Goal: Information Seeking & Learning: Learn about a topic

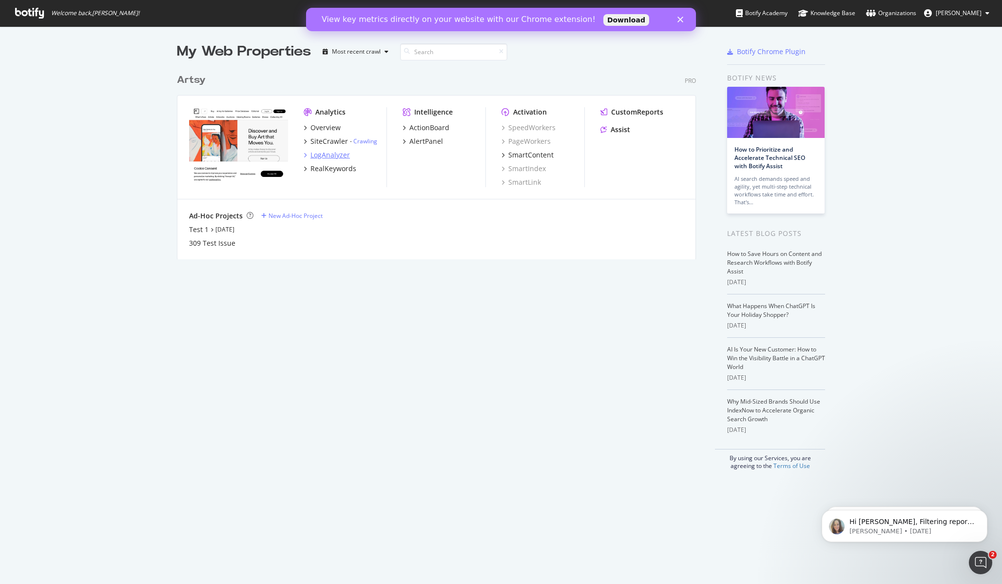
click at [334, 155] on div "LogAnalyzer" at bounding box center [329, 155] width 39 height 10
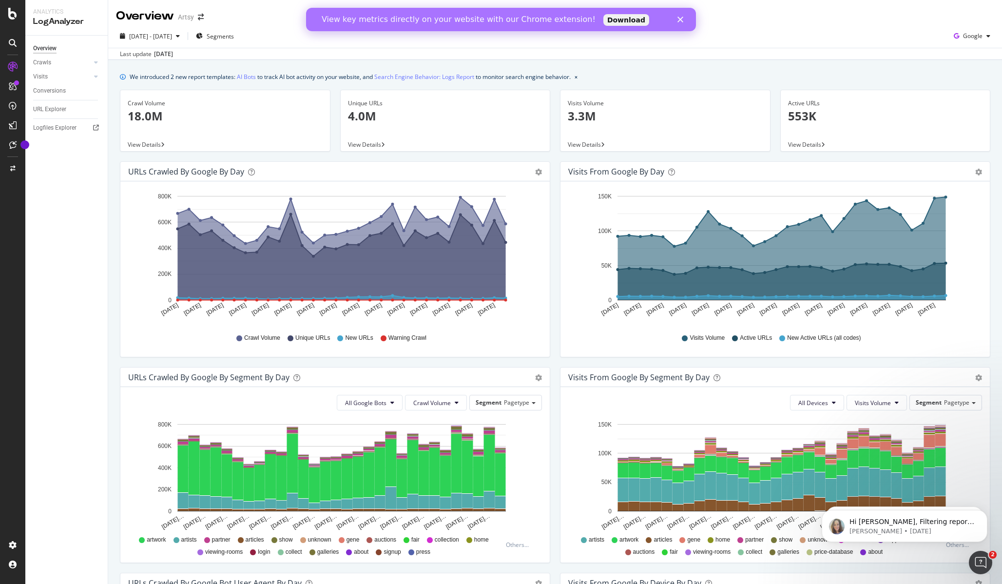
click at [681, 19] on icon "Close" at bounding box center [680, 20] width 6 height 6
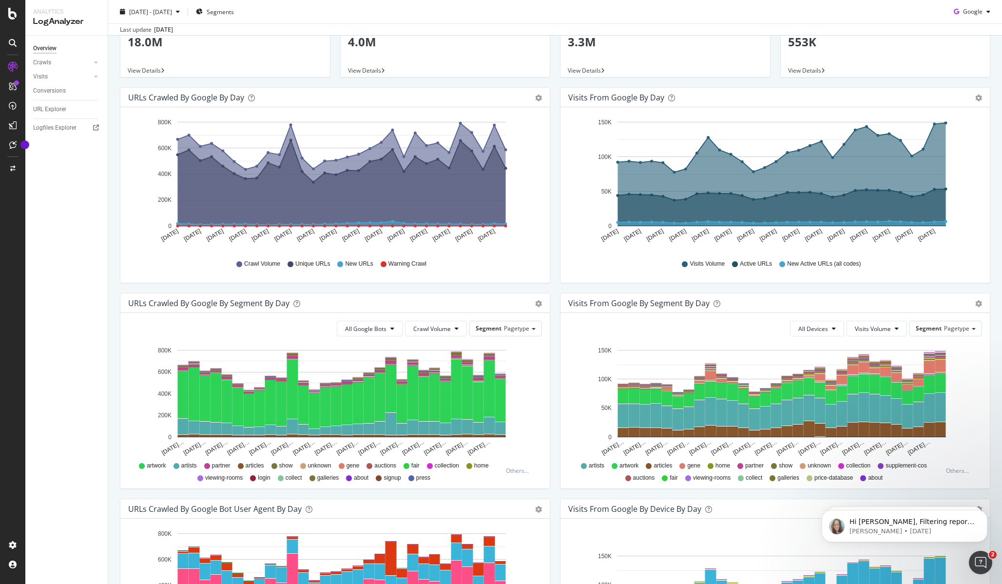
scroll to position [85, 0]
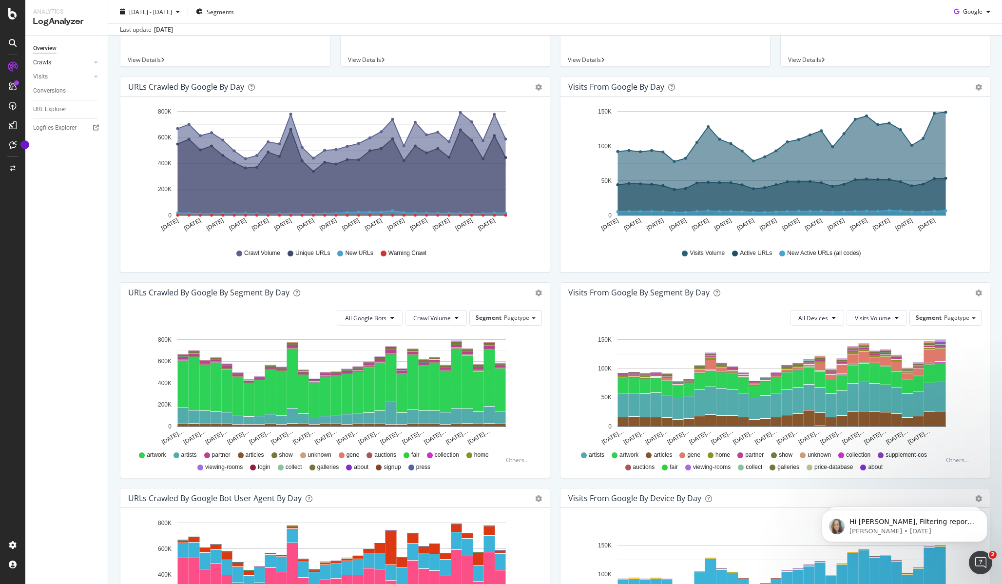
click at [84, 63] on div at bounding box center [86, 62] width 10 height 10
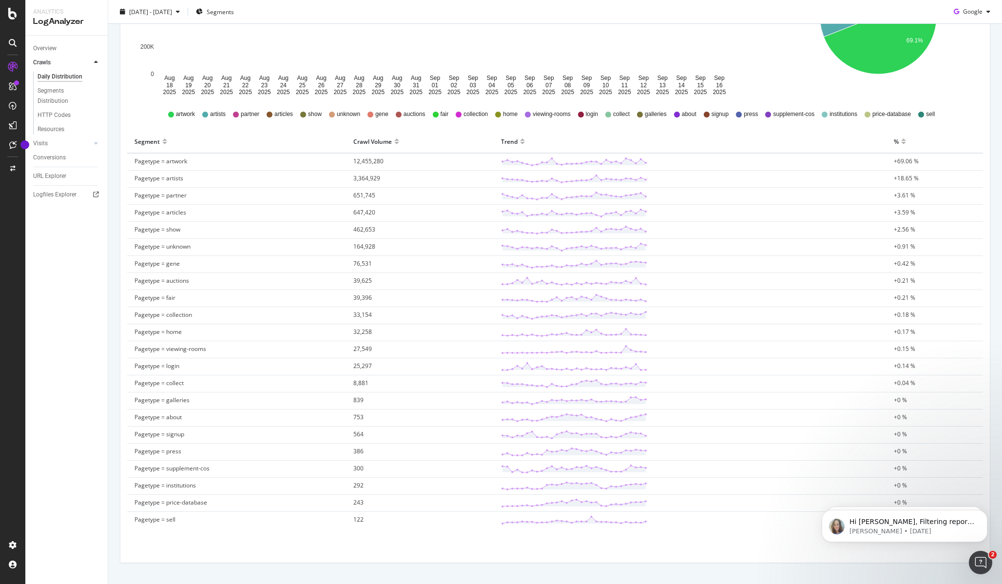
scroll to position [248, 0]
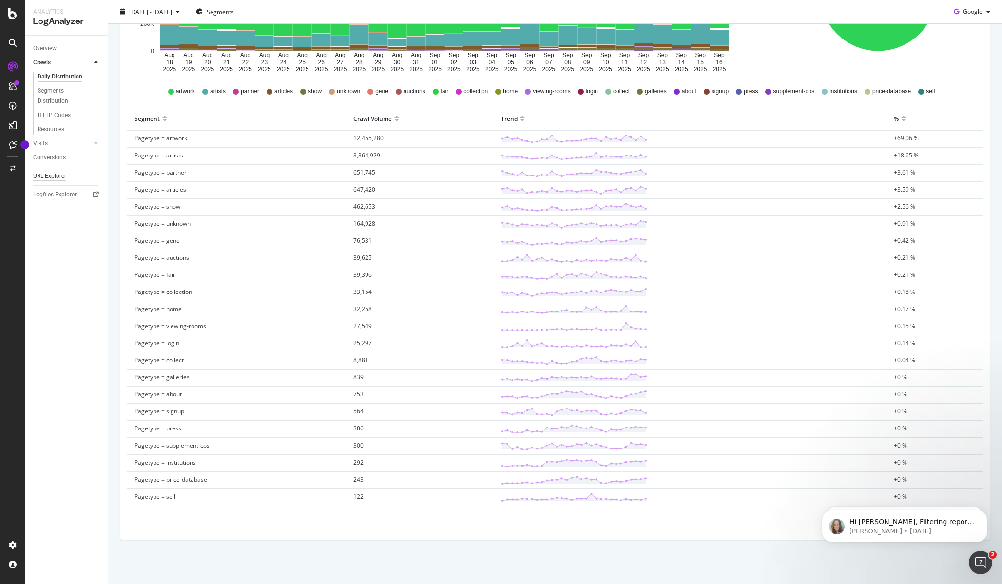
click at [49, 172] on div "URL Explorer" at bounding box center [49, 176] width 33 height 10
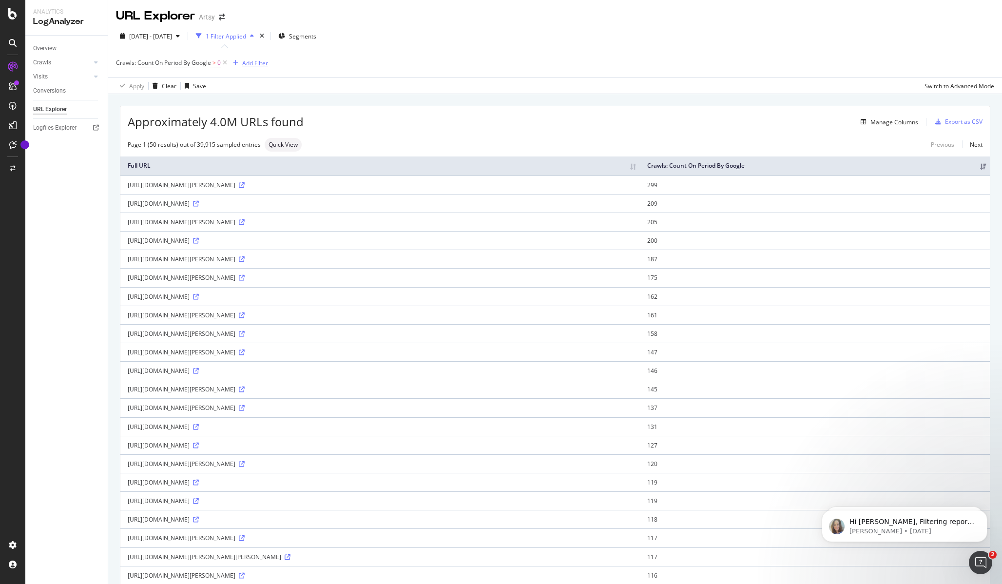
click at [255, 62] on div "Add Filter" at bounding box center [255, 63] width 26 height 8
click at [239, 133] on icon at bounding box center [239, 132] width 3 height 6
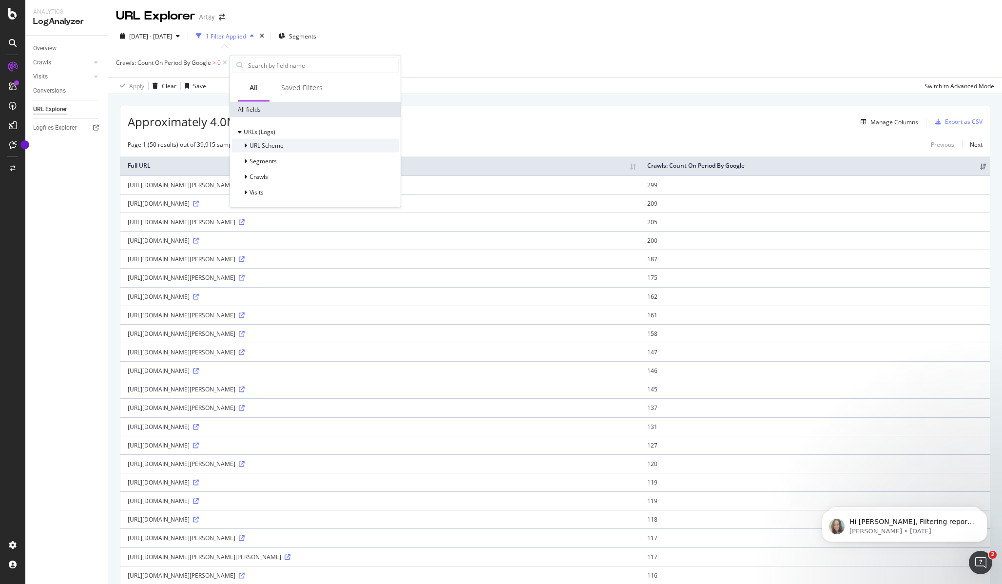
click at [245, 146] on icon at bounding box center [245, 146] width 3 height 6
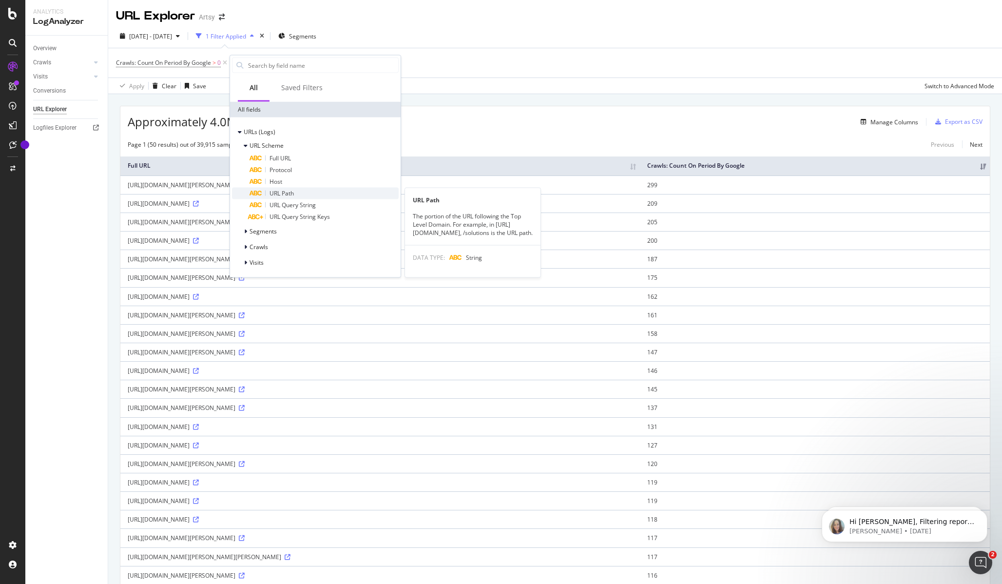
click at [297, 191] on div "URL Path" at bounding box center [323, 194] width 149 height 12
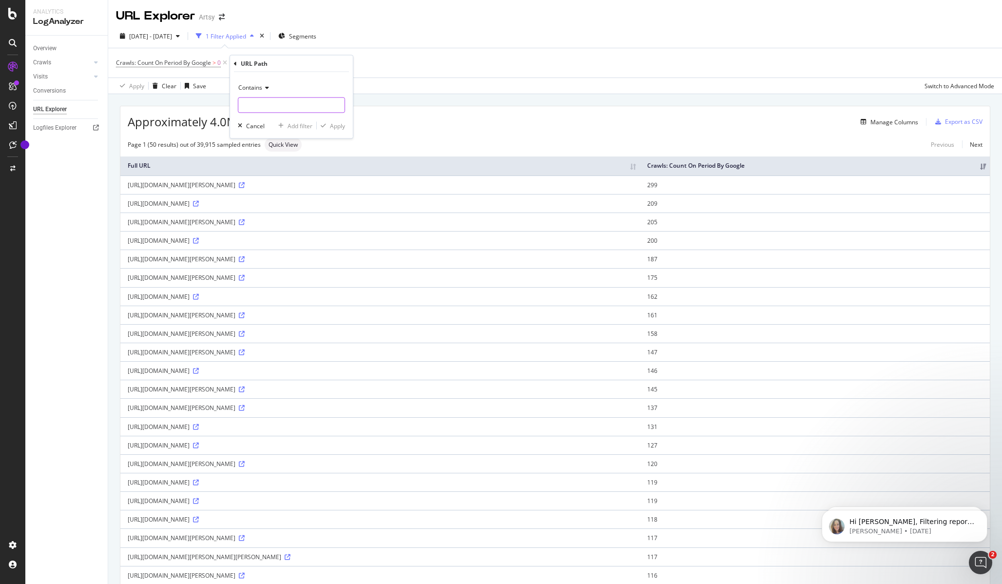
click at [284, 108] on input "text" at bounding box center [291, 105] width 106 height 16
type input "/about"
click at [341, 122] on div "Apply" at bounding box center [337, 125] width 15 height 8
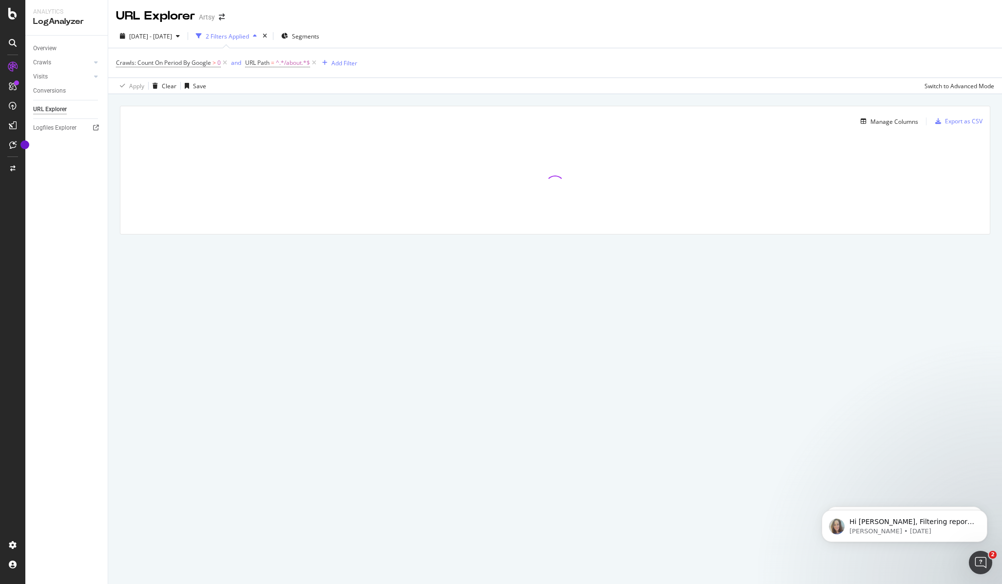
click at [426, 34] on div "[DATE] - [DATE] 2 Filters Applied Segments" at bounding box center [554, 37] width 893 height 19
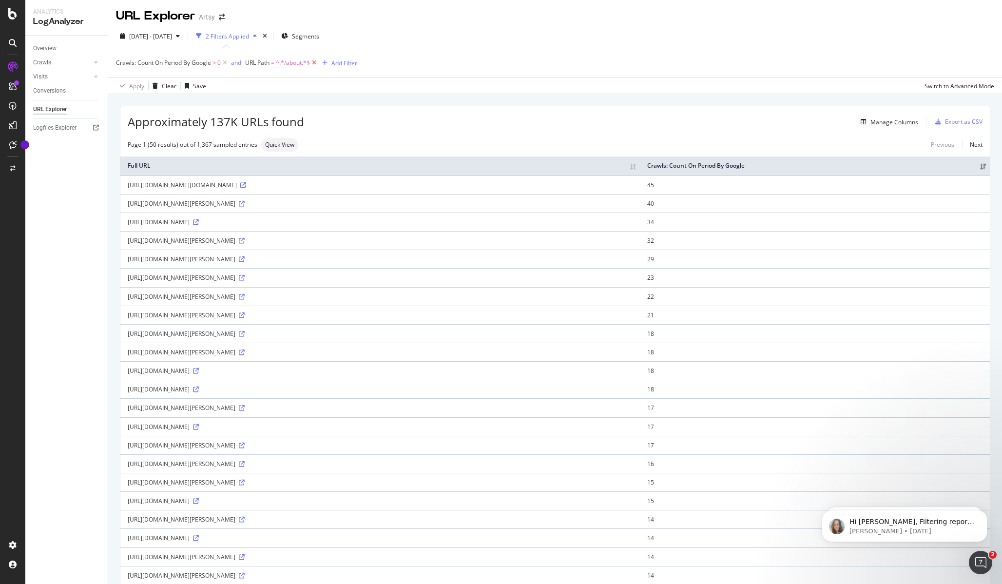
click at [314, 64] on icon at bounding box center [314, 63] width 8 height 10
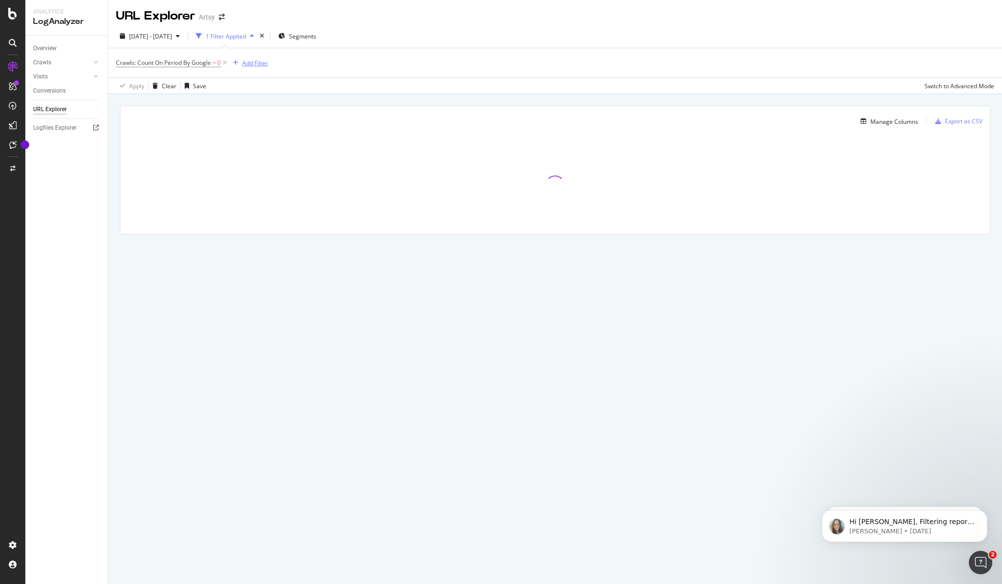
click at [258, 64] on div "Add Filter" at bounding box center [255, 63] width 26 height 8
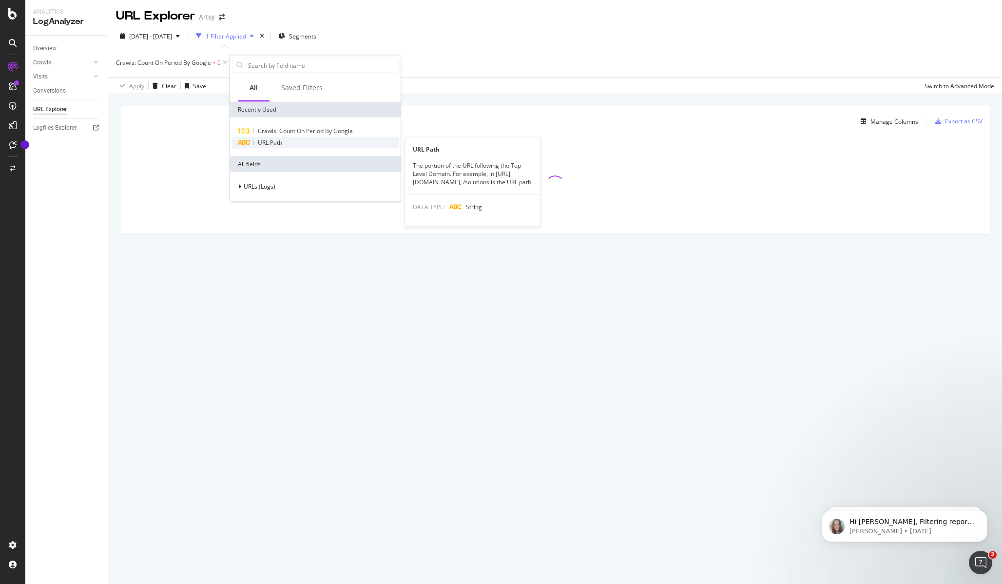
click at [263, 141] on span "URL Path" at bounding box center [270, 142] width 24 height 8
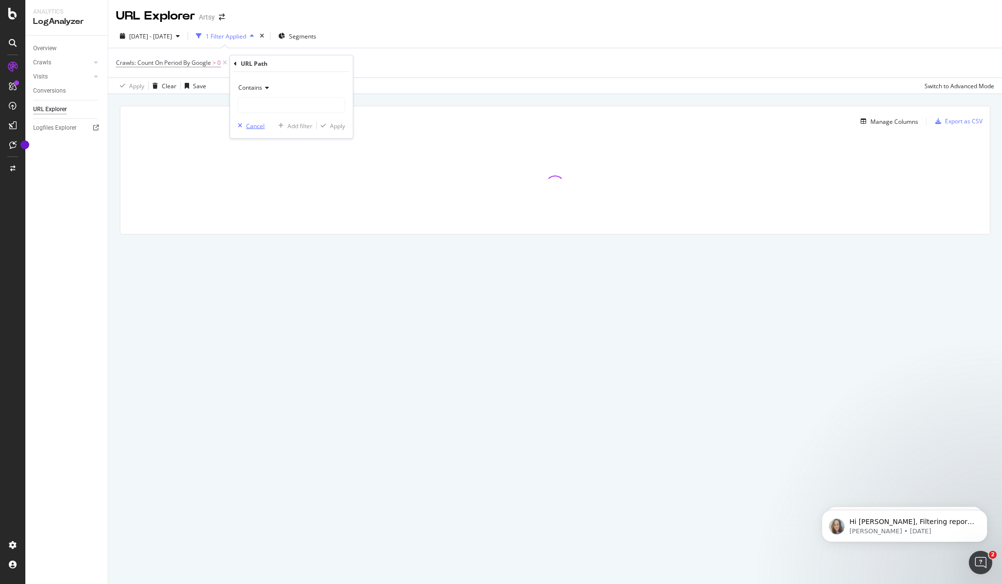
click at [242, 127] on div "button" at bounding box center [240, 126] width 12 height 6
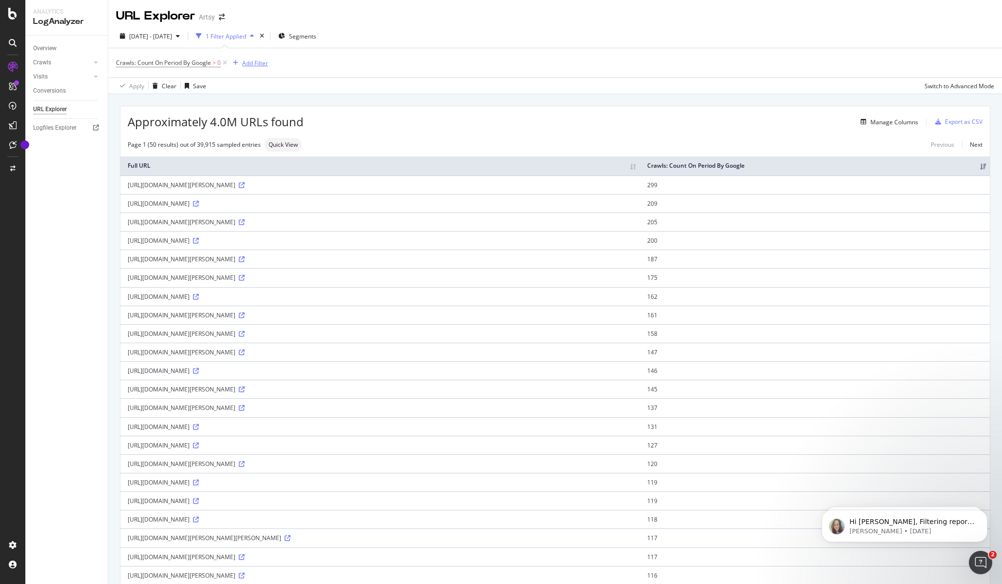
click at [247, 60] on div "Add Filter" at bounding box center [255, 63] width 26 height 8
click at [242, 185] on div at bounding box center [241, 187] width 6 height 10
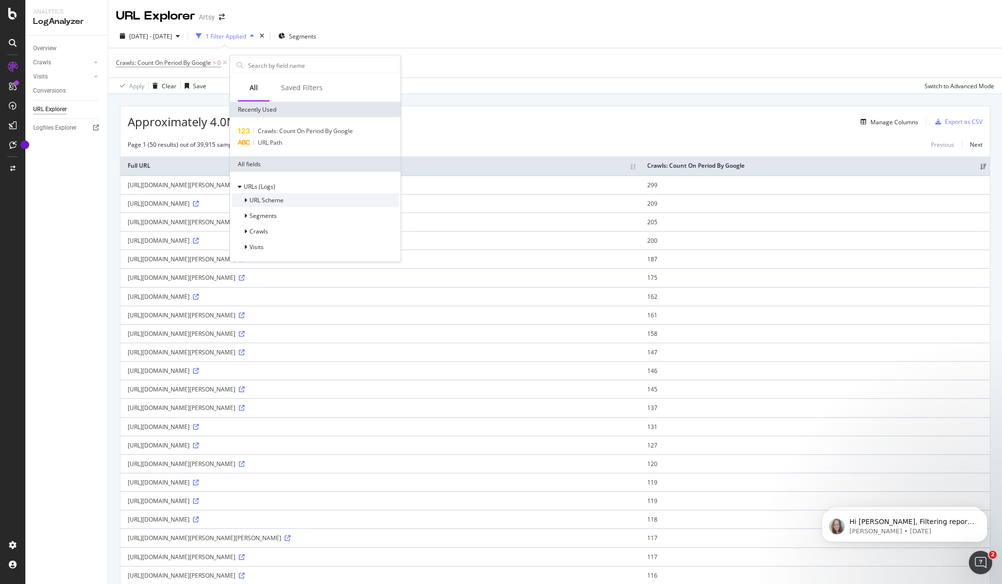
click at [246, 198] on icon at bounding box center [245, 200] width 3 height 6
click at [288, 212] on span "Full URL" at bounding box center [279, 212] width 21 height 8
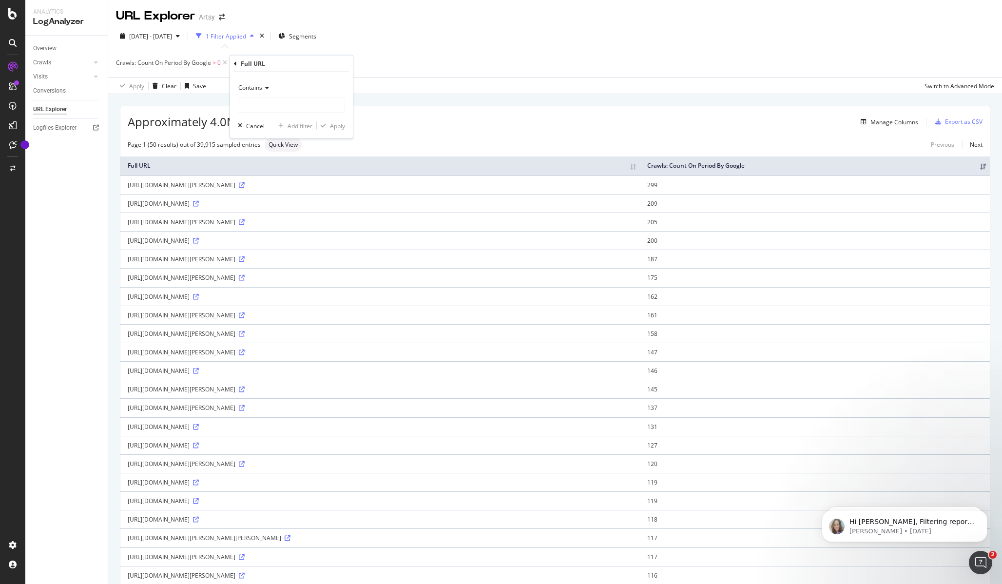
click at [264, 91] on div "Contains" at bounding box center [291, 88] width 107 height 16
click at [286, 76] on div "Contains Equal to Not equal to Starts with Doesn't start with Ends with Doesn't…" at bounding box center [291, 105] width 123 height 66
click at [237, 64] on div "Full URL" at bounding box center [291, 64] width 115 height 17
click at [236, 63] on icon at bounding box center [235, 63] width 3 height 6
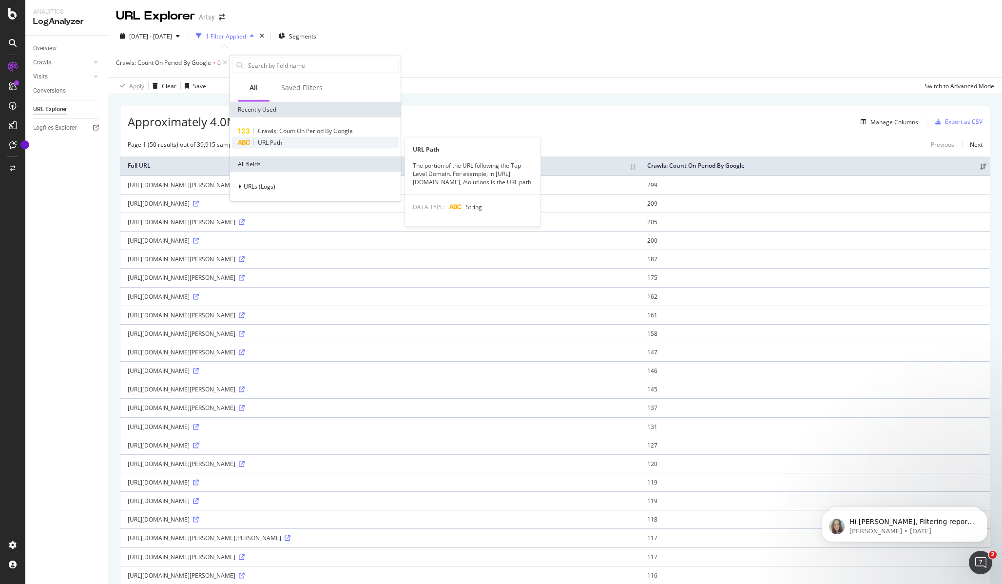
click at [244, 140] on icon at bounding box center [243, 143] width 13 height 6
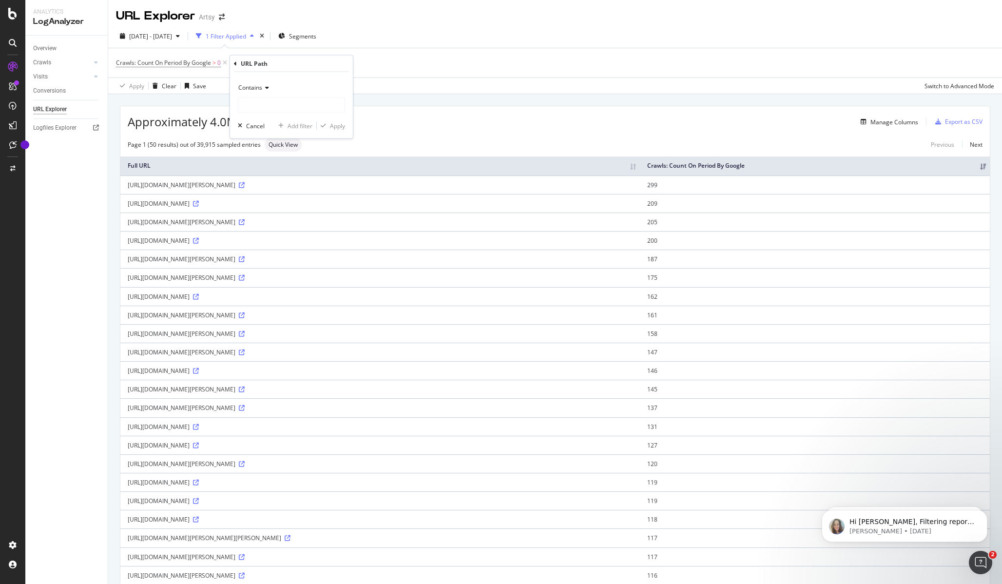
click at [265, 88] on icon at bounding box center [265, 88] width 7 height 6
click at [254, 109] on span "Equal to" at bounding box center [254, 107] width 22 height 8
click at [267, 109] on input "text" at bounding box center [291, 105] width 106 height 16
type input "/about"
click at [339, 126] on div "Apply" at bounding box center [337, 125] width 15 height 8
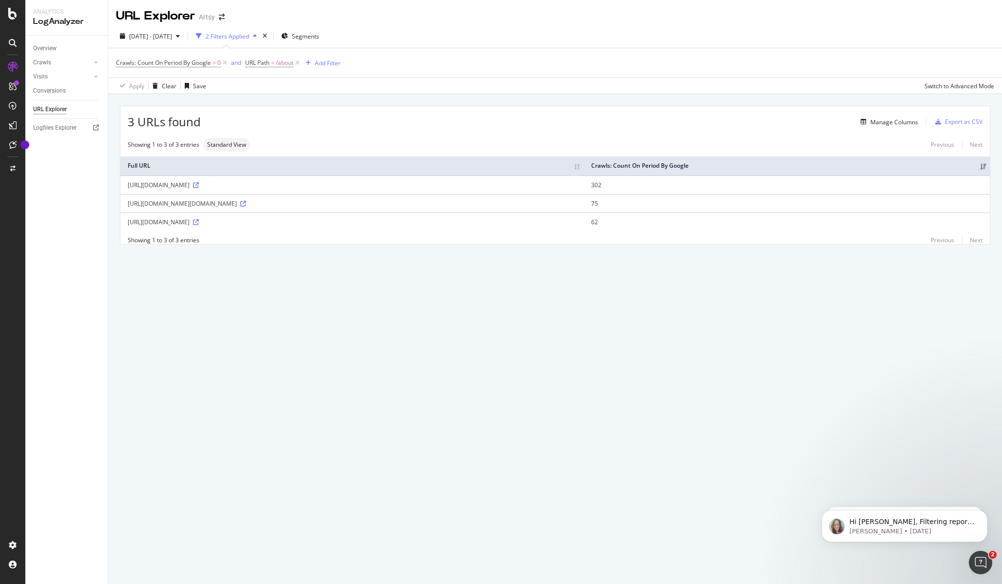
click at [179, 186] on div "[URL][DOMAIN_NAME]" at bounding box center [352, 185] width 449 height 8
